Goal: Information Seeking & Learning: Learn about a topic

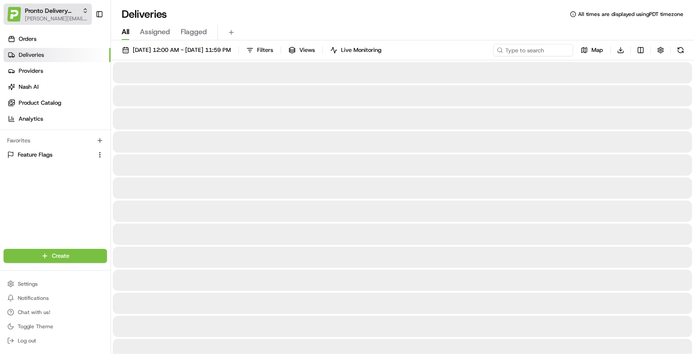
click at [44, 18] on span "[PERSON_NAME][EMAIL_ADDRESS][DOMAIN_NAME]" at bounding box center [56, 18] width 63 height 7
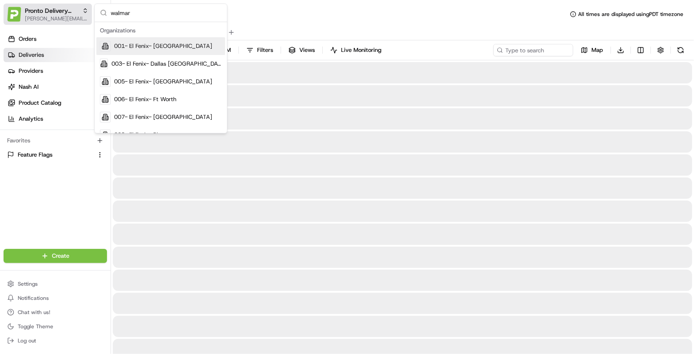
type input "walmart"
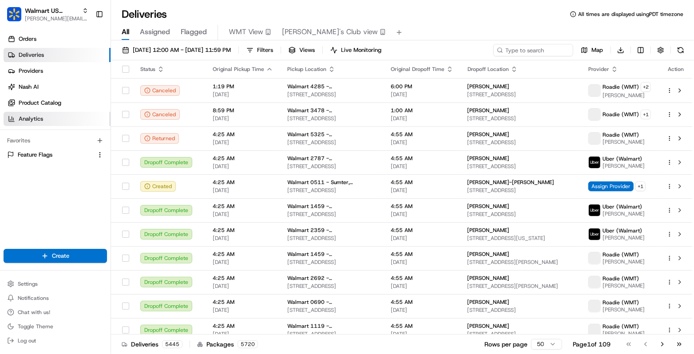
click at [53, 118] on link "Analytics" at bounding box center [57, 119] width 107 height 14
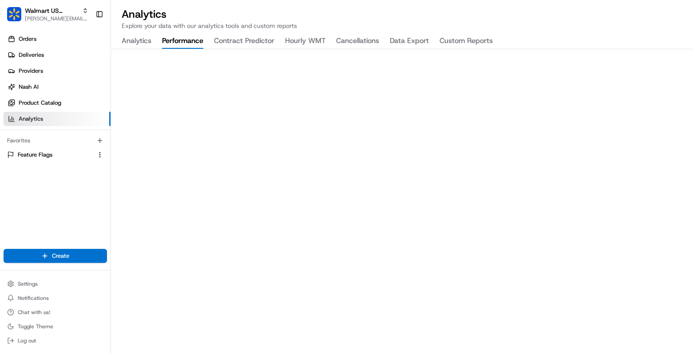
click at [183, 42] on button "Performance" at bounding box center [182, 41] width 41 height 15
click at [135, 38] on button "Analytics" at bounding box center [137, 41] width 30 height 15
